Goal: Task Accomplishment & Management: Complete application form

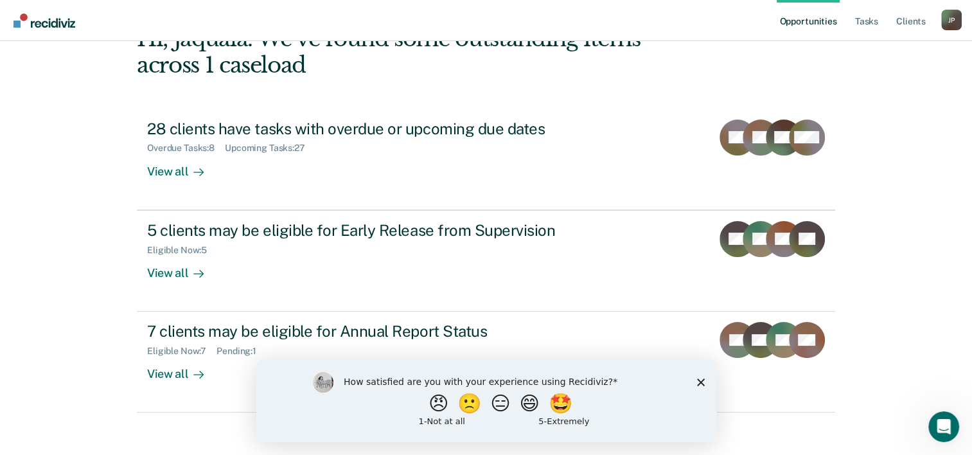
scroll to position [91, 0]
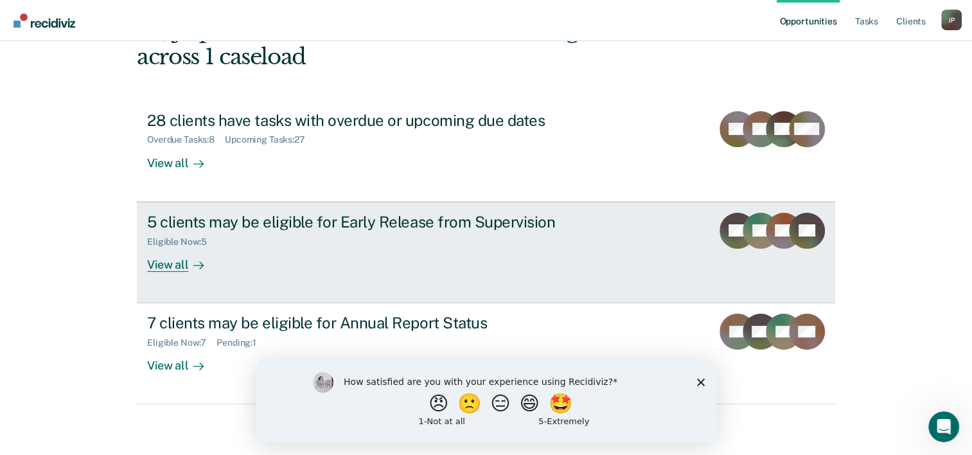
click at [419, 267] on div "5 clients may be eligible for Early Release from Supervision Eligible Now : 5 V…" at bounding box center [388, 242] width 482 height 59
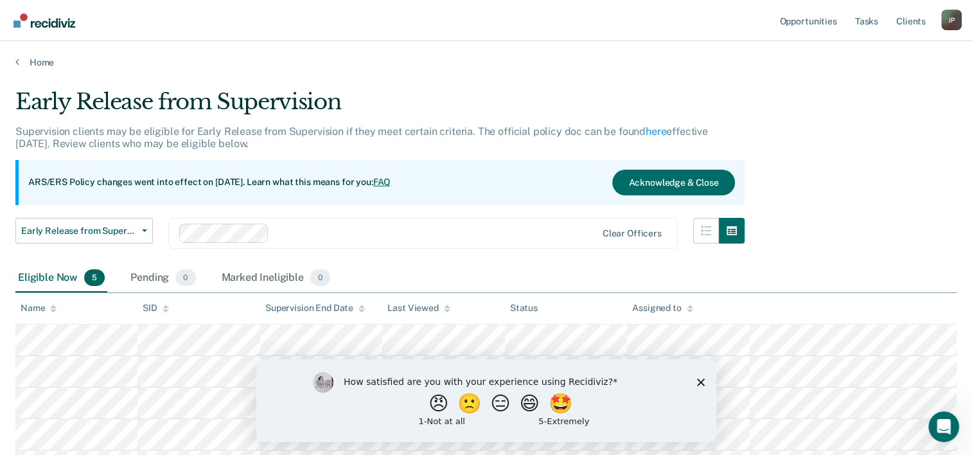
scroll to position [118, 0]
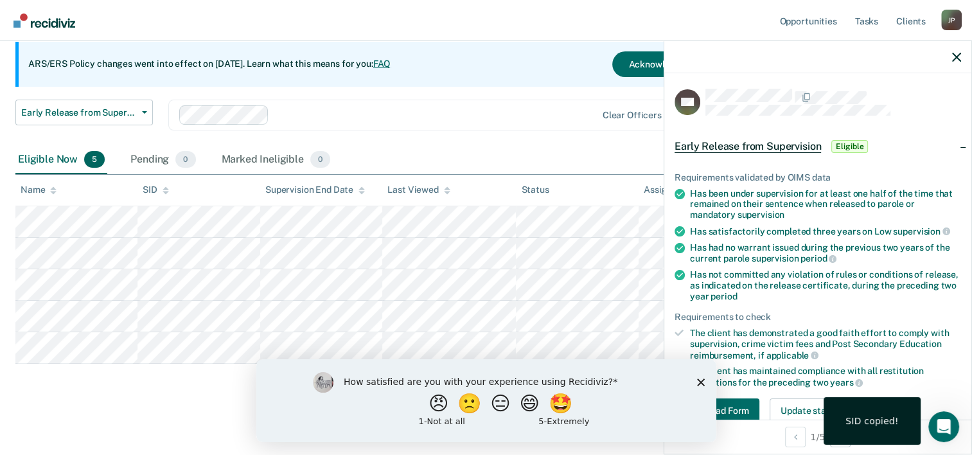
click at [699, 380] on polygon "Close survey" at bounding box center [701, 382] width 8 height 8
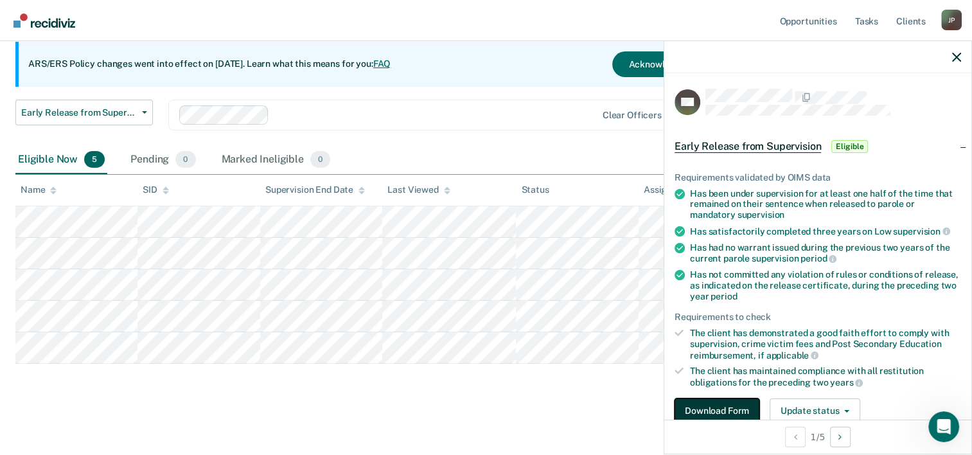
click at [720, 412] on button "Download Form" at bounding box center [717, 411] width 85 height 26
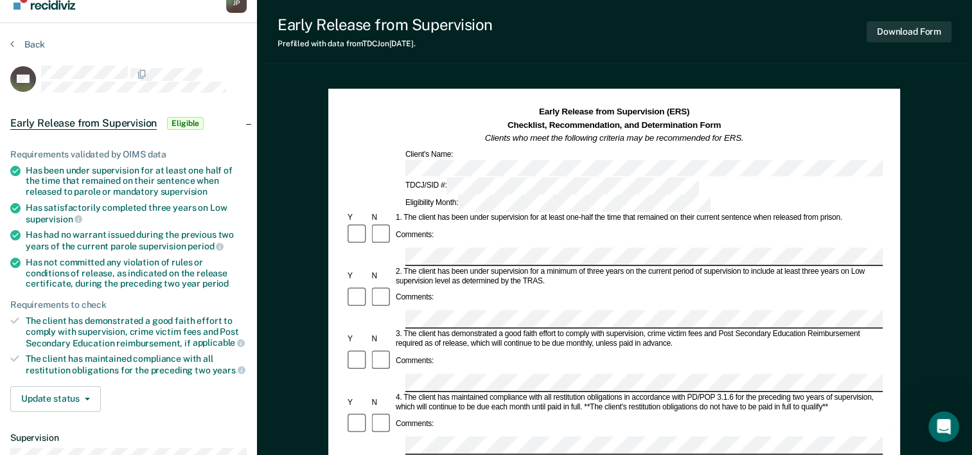
scroll to position [26, 0]
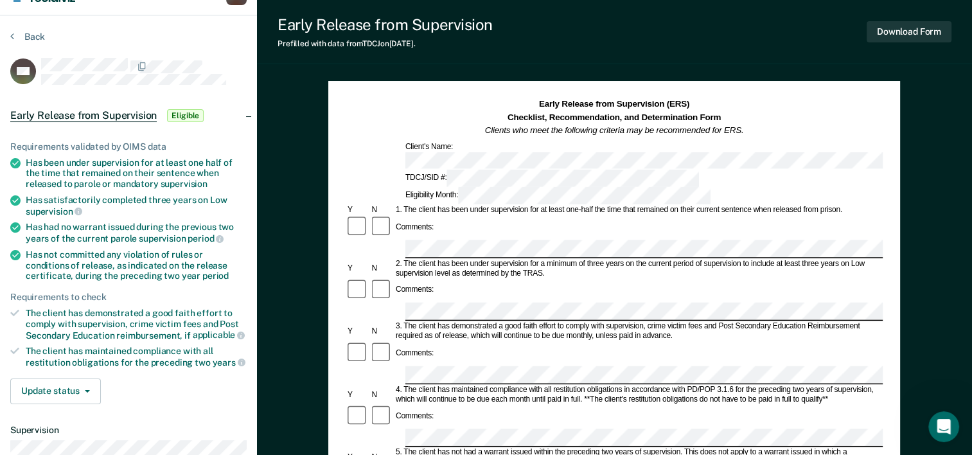
click at [972, 429] on html "Looks like you’re using Internet Explorer 11. For faster loading and a better e…" at bounding box center [486, 201] width 972 height 455
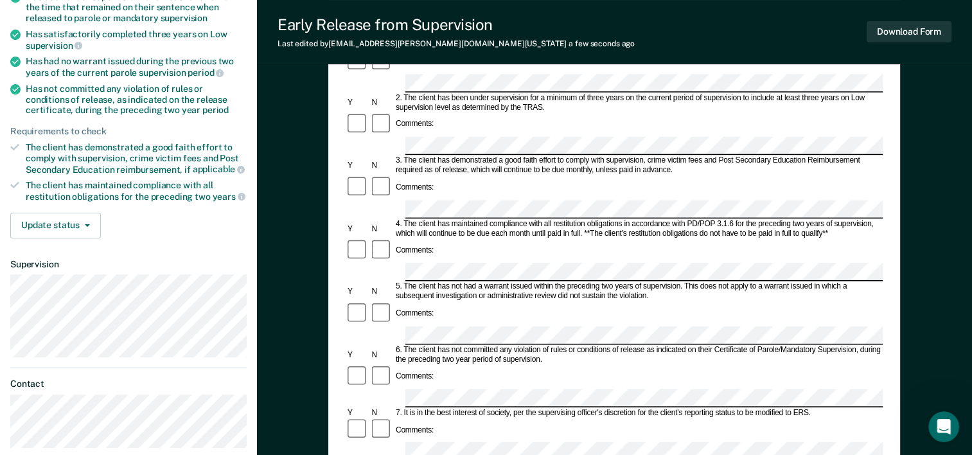
scroll to position [191, 0]
click at [464, 418] on div "Comments:" at bounding box center [614, 430] width 537 height 24
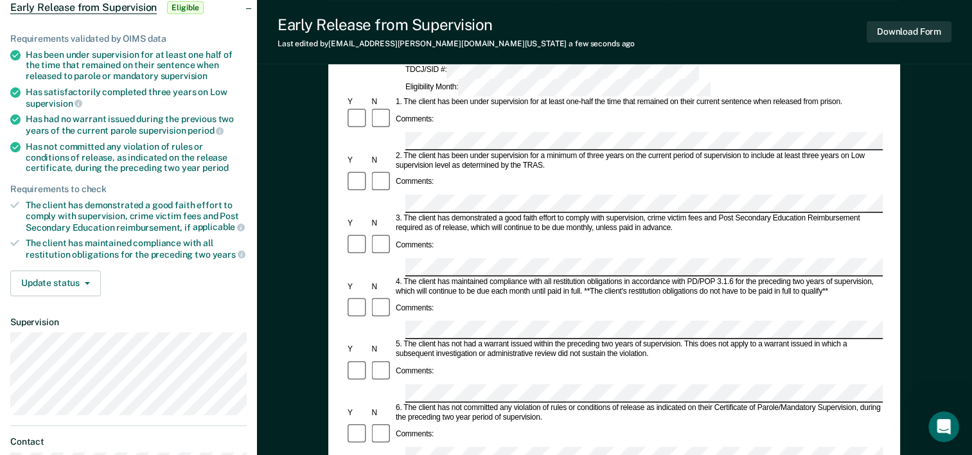
scroll to position [134, 0]
click at [228, 230] on ul "Requirements validated by OIMS data Has been under supervision for at least one…" at bounding box center [128, 146] width 237 height 227
click at [237, 224] on icon at bounding box center [241, 228] width 8 height 8
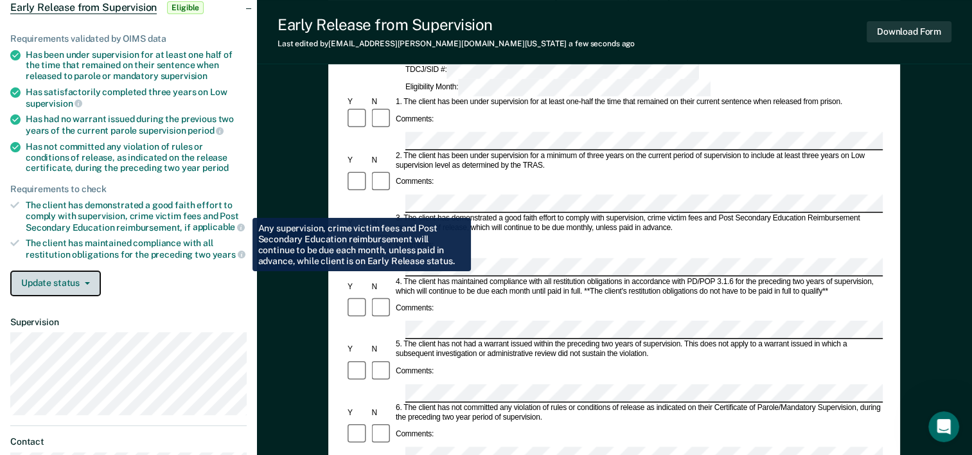
click at [85, 275] on button "Update status" at bounding box center [55, 284] width 91 height 26
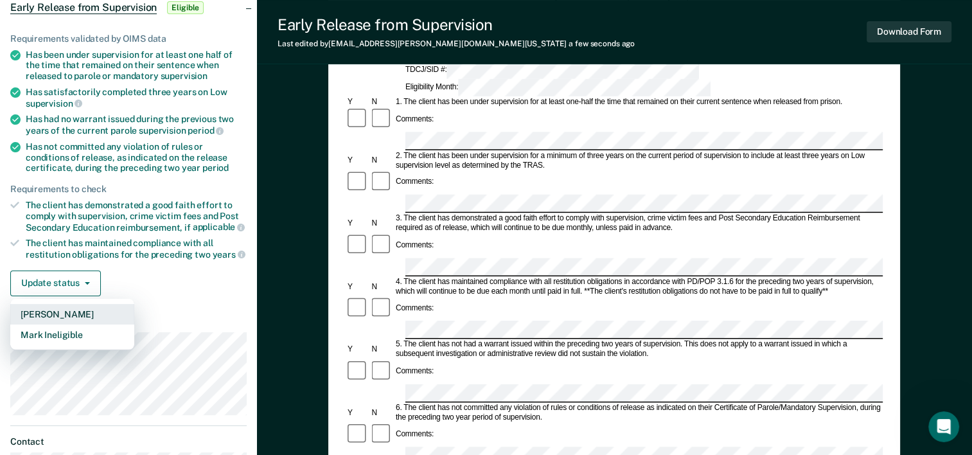
click at [94, 309] on button "[PERSON_NAME]" at bounding box center [72, 314] width 124 height 21
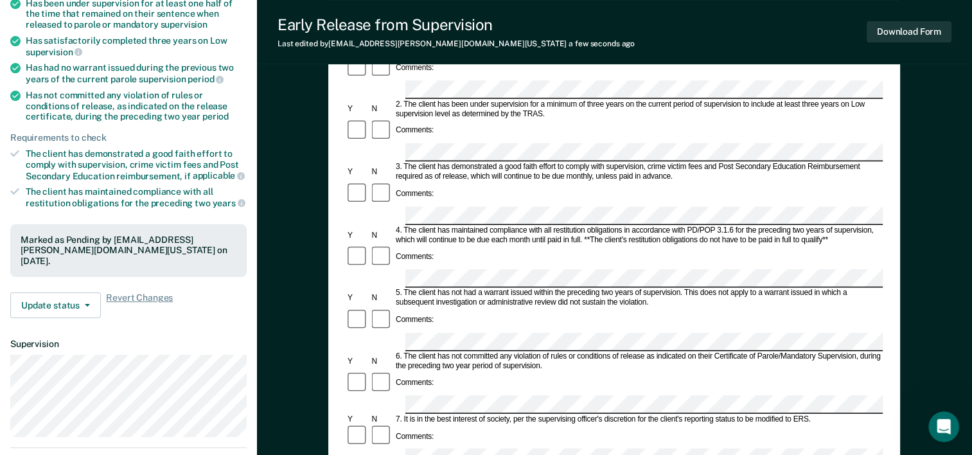
scroll to position [181, 0]
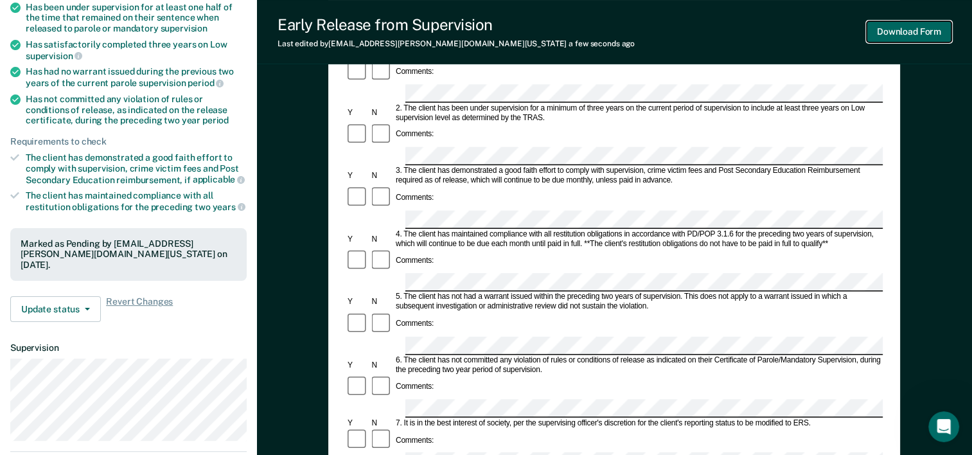
click at [892, 27] on button "Download Form" at bounding box center [909, 31] width 85 height 21
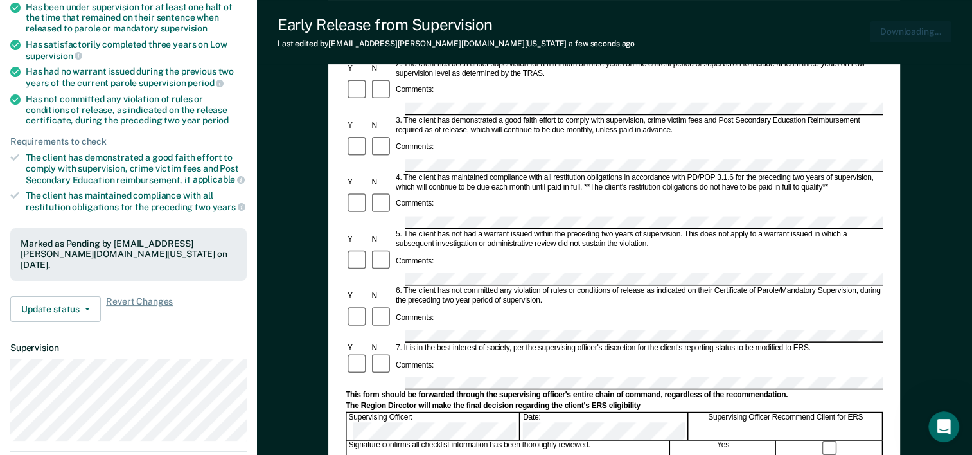
scroll to position [0, 0]
click at [632, 39] on div "Early Release from Supervision Last edited by [PERSON_NAME][EMAIL_ADDRESS][DOMA…" at bounding box center [614, 32] width 715 height 64
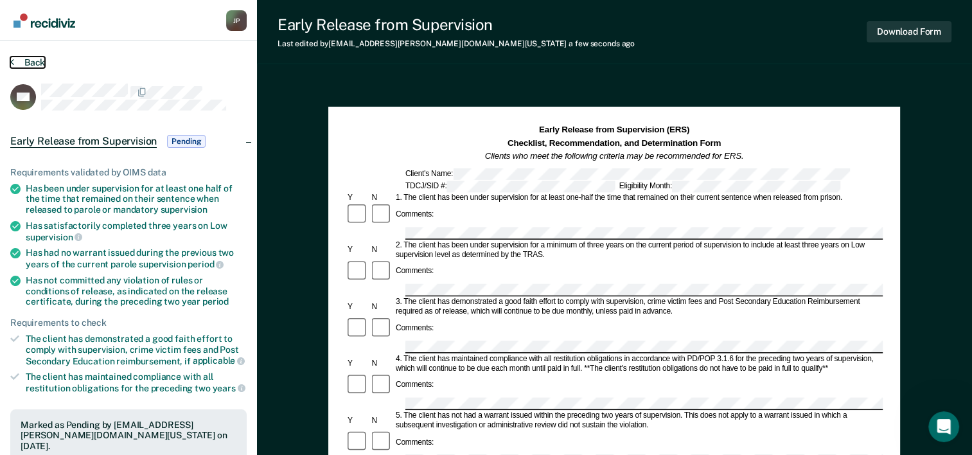
click at [28, 64] on button "Back" at bounding box center [27, 63] width 35 height 12
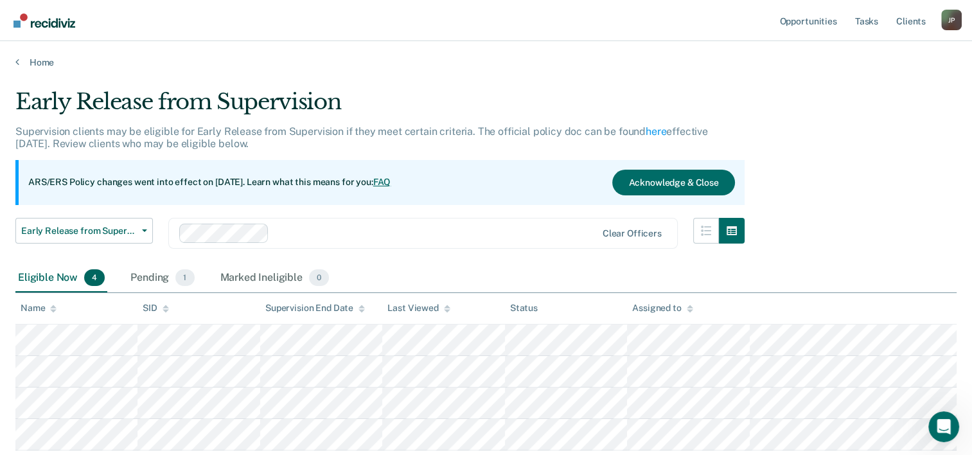
scroll to position [87, 0]
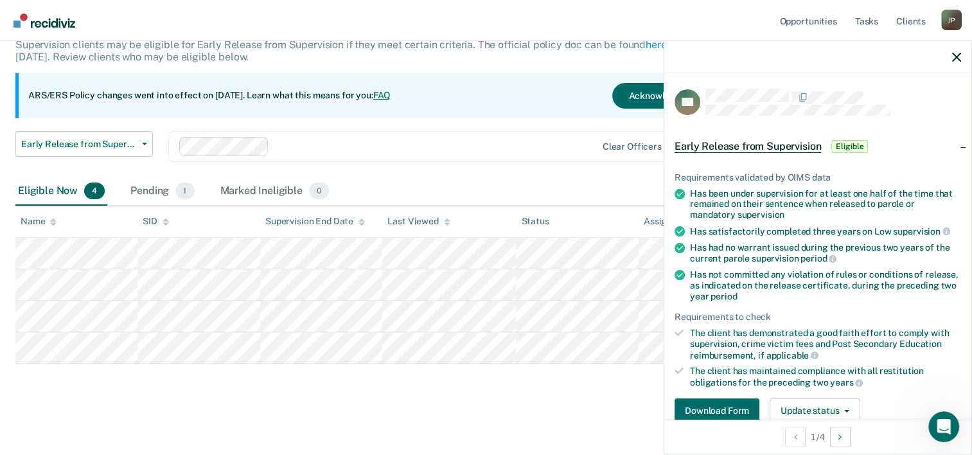
click at [476, 175] on div "Early Release from Supervision Early Release from Supervision Annual Report Sta…" at bounding box center [380, 154] width 730 height 46
click at [449, 180] on div "Eligible Now 4 Pending 1 Marked Ineligible 0" at bounding box center [486, 191] width 942 height 29
click at [954, 58] on icon "button" at bounding box center [957, 57] width 9 height 9
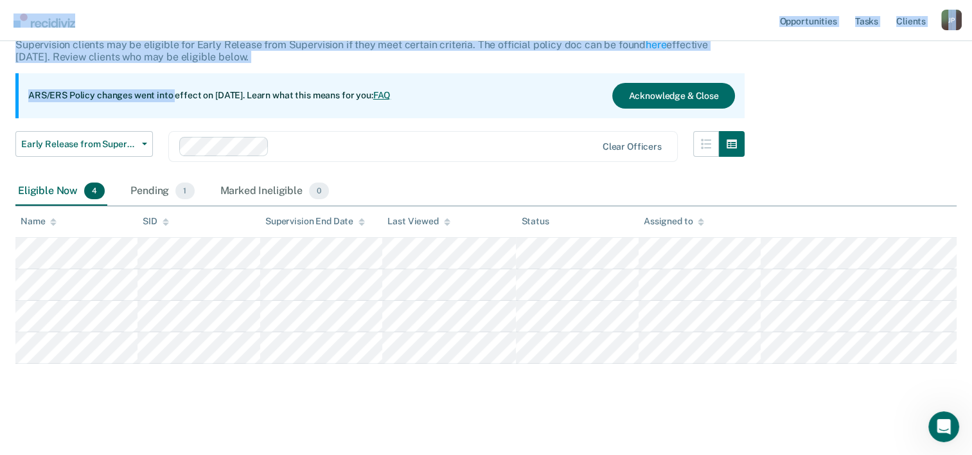
scroll to position [0, 0]
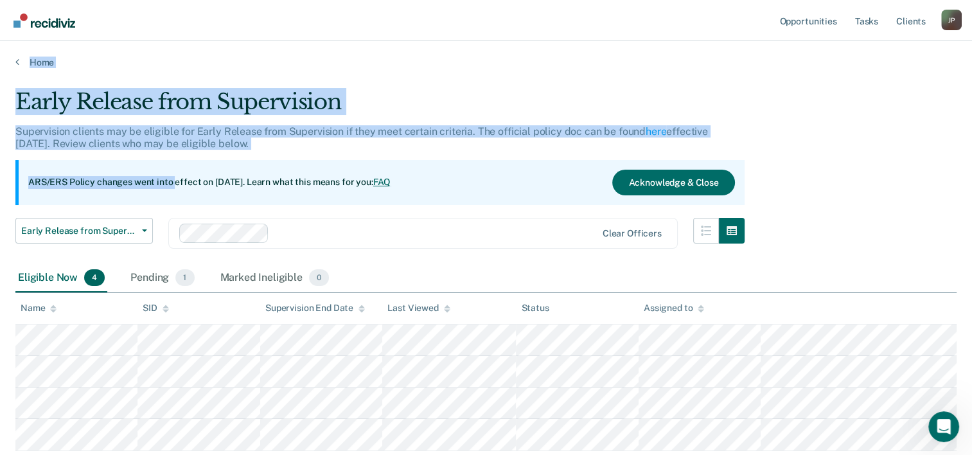
drag, startPoint x: 174, startPoint y: 73, endPoint x: 340, endPoint y: -67, distance: 217.1
click at [340, 0] on html "Looks like you’re using Internet Explorer 11. For faster loading and a better e…" at bounding box center [486, 227] width 972 height 455
click at [524, 71] on main "Early Release from Supervision Supervision clients may be eligible for Early Re…" at bounding box center [486, 303] width 972 height 471
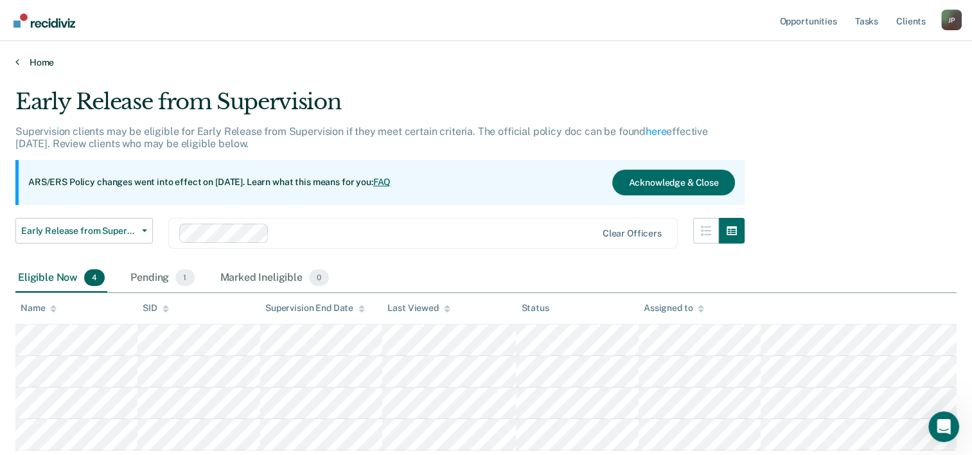
click at [49, 57] on link "Home" at bounding box center [486, 63] width 942 height 12
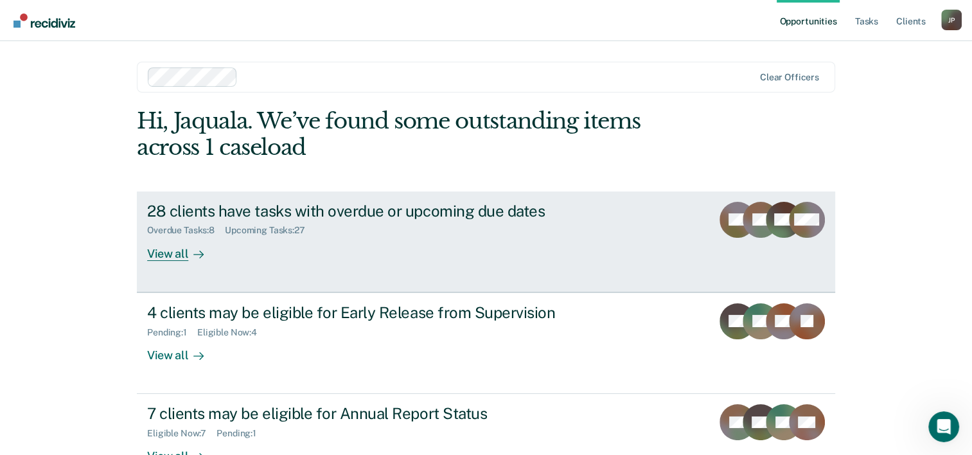
click at [350, 227] on div "Overdue Tasks : 8 Upcoming Tasks : 27" at bounding box center [372, 228] width 451 height 16
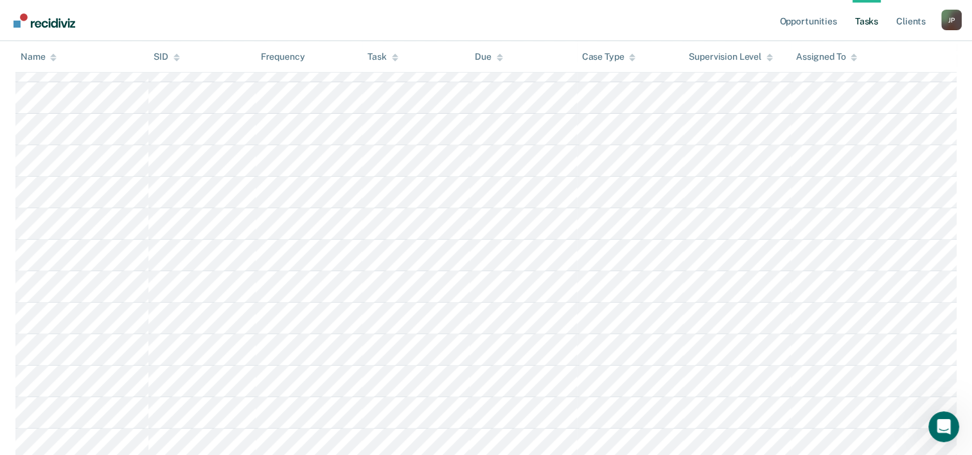
scroll to position [470, 0]
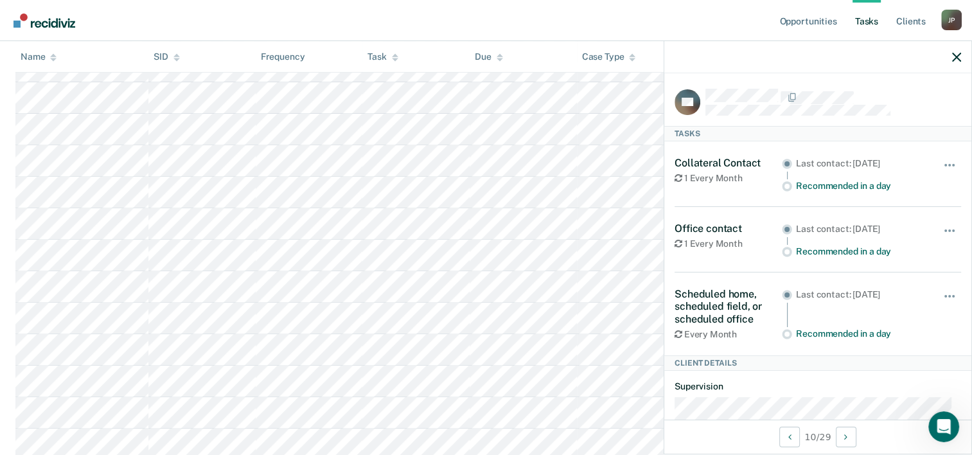
click at [634, 13] on nav "Opportunities Tasks Client s [PERSON_NAME] J P Profile How it works Log Out" at bounding box center [486, 20] width 952 height 40
click at [959, 57] on icon "button" at bounding box center [957, 57] width 9 height 9
